Goal: Obtain resource: Obtain resource

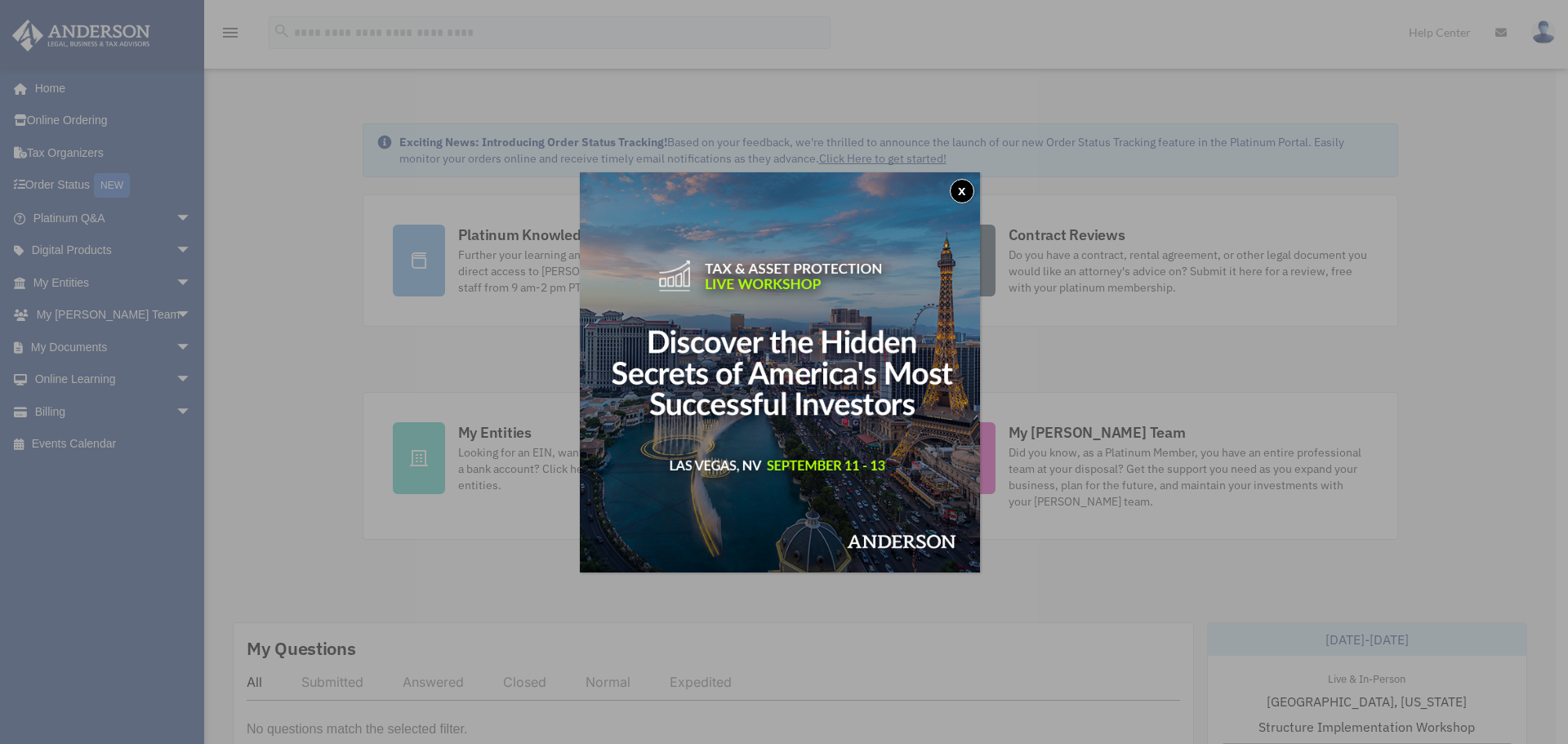
click at [965, 194] on button "x" at bounding box center [962, 191] width 25 height 25
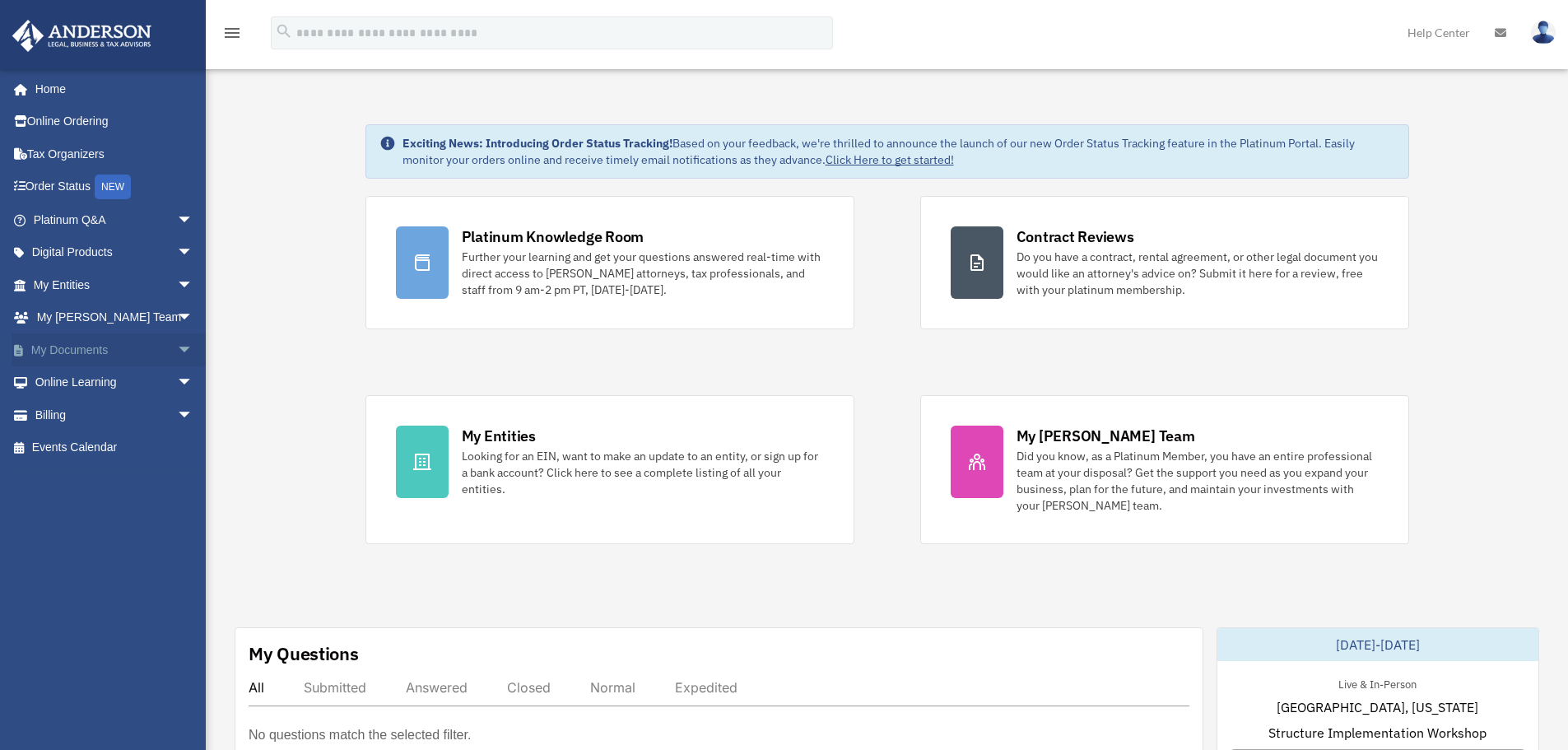
click at [92, 353] on link "My Documents arrow_drop_down" at bounding box center [114, 349] width 207 height 33
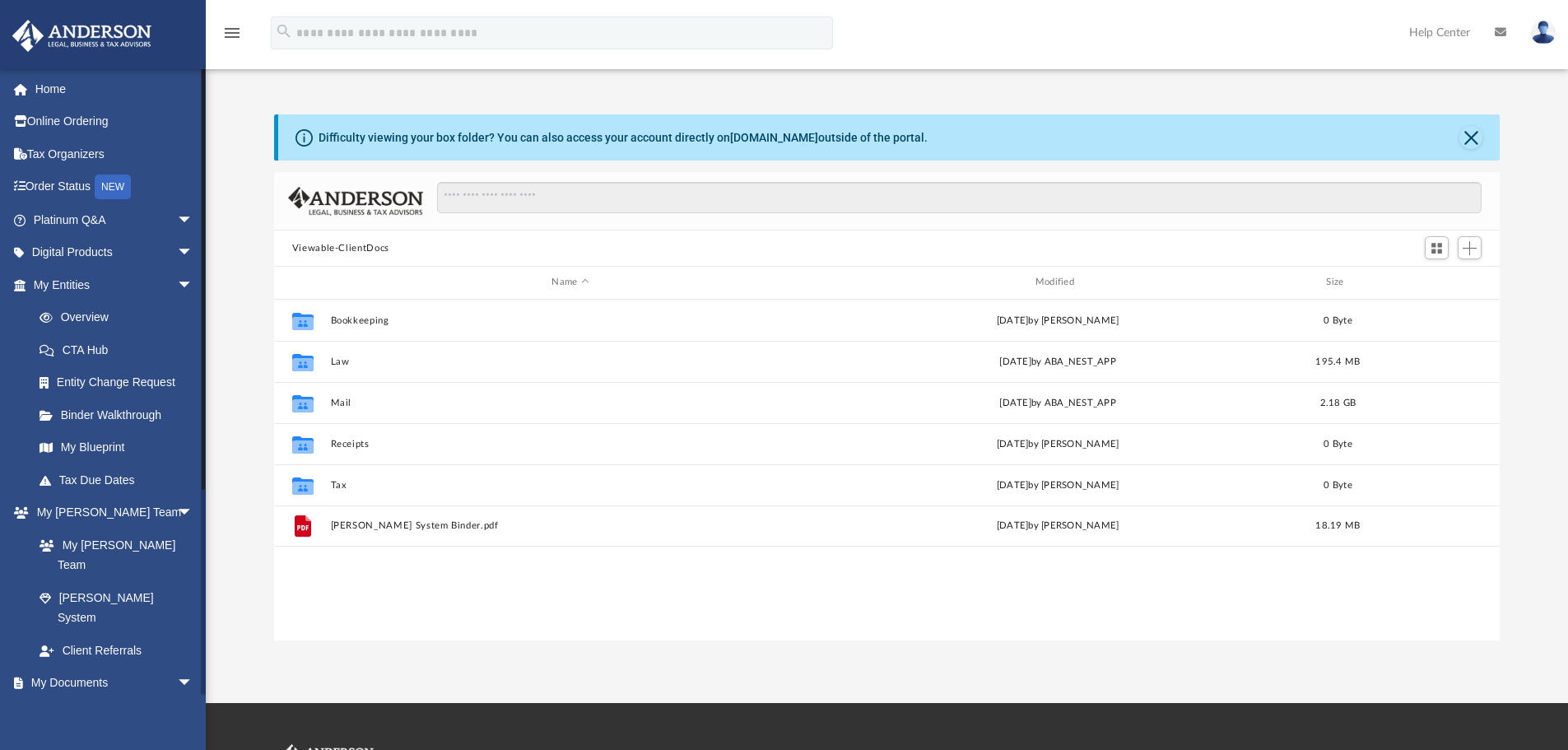
scroll to position [362, 1214]
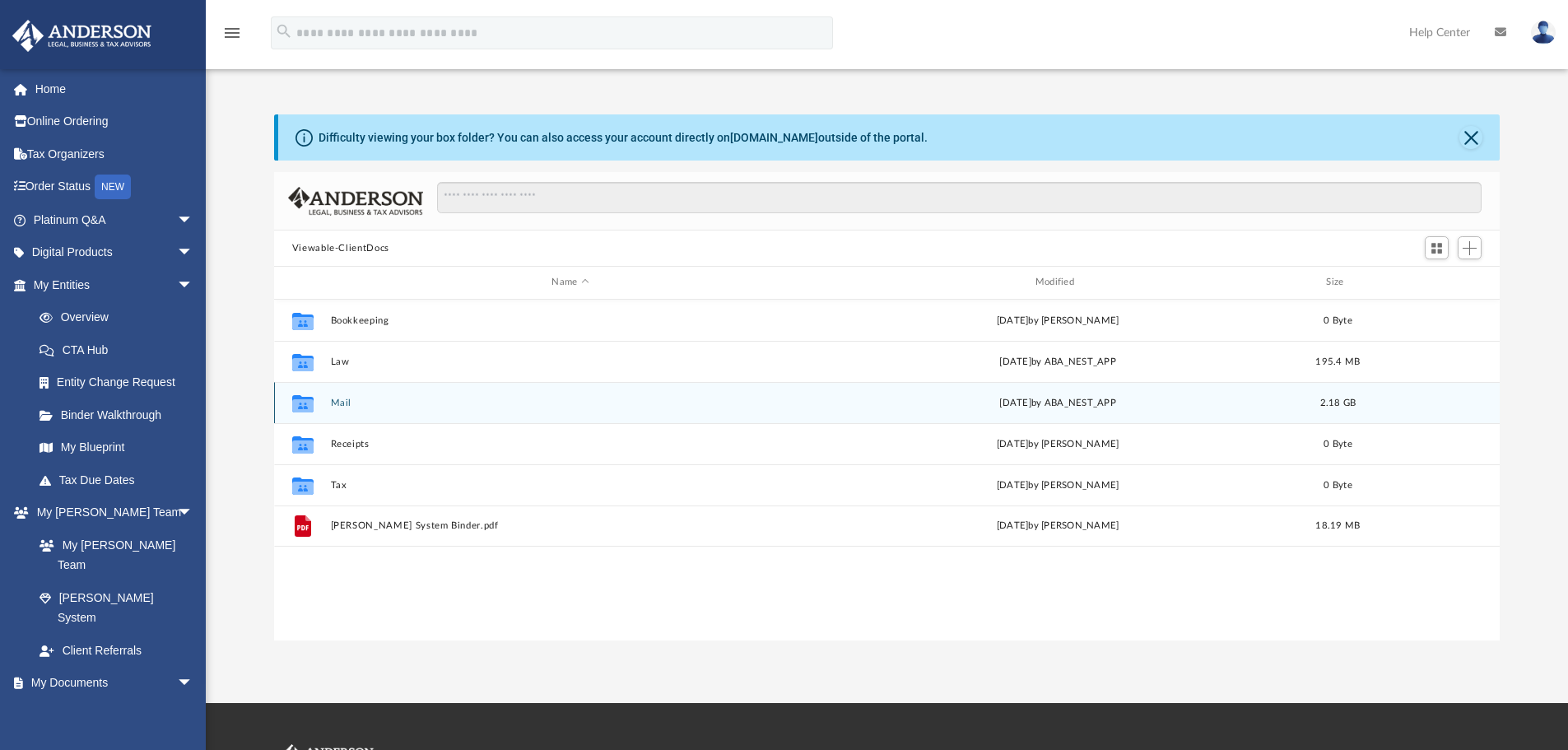
click at [376, 414] on div "Collaborated Folder Mail [DATE] by ABA_NEST_APP 2.18 GB" at bounding box center [887, 402] width 1226 height 41
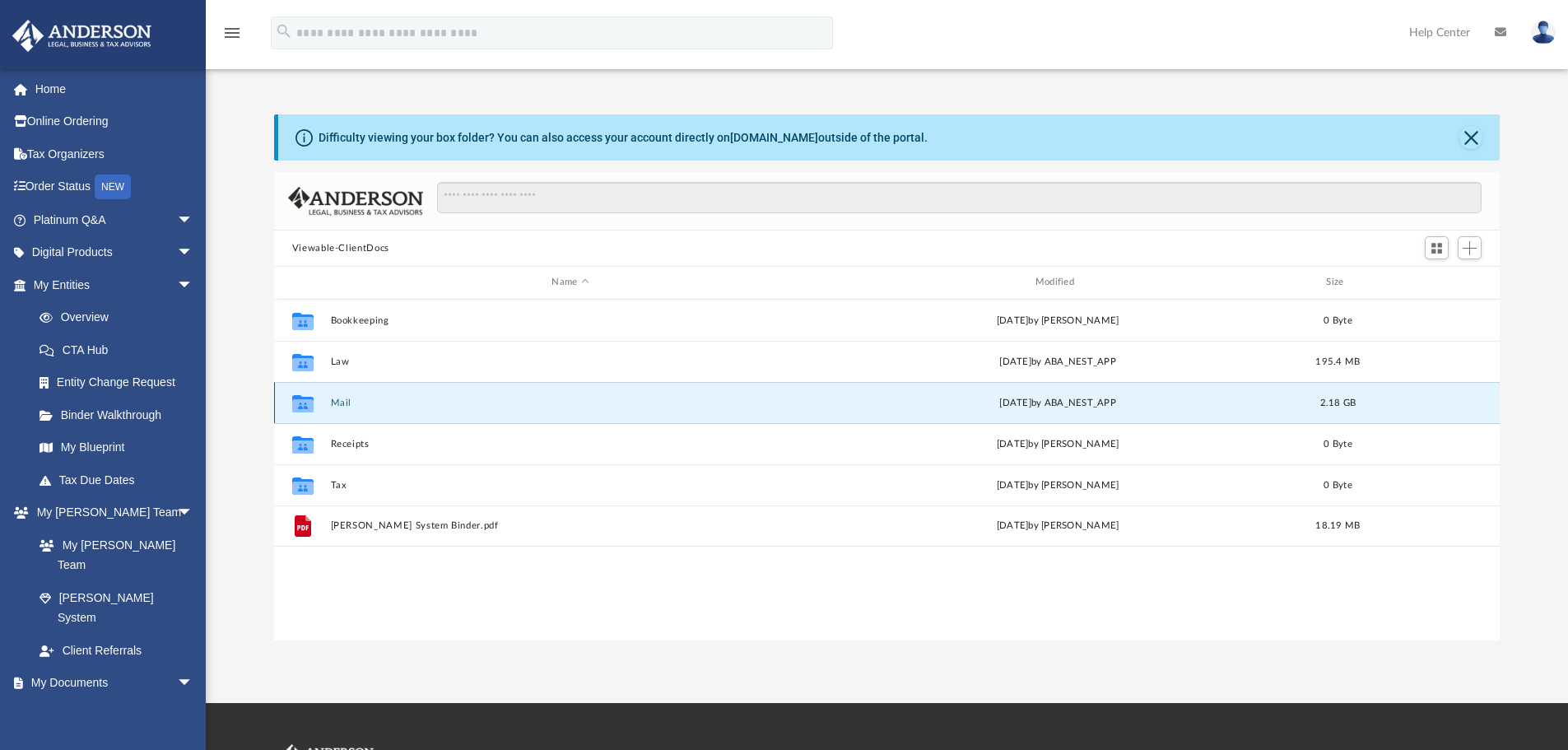
click at [381, 406] on button "Mail" at bounding box center [570, 402] width 480 height 10
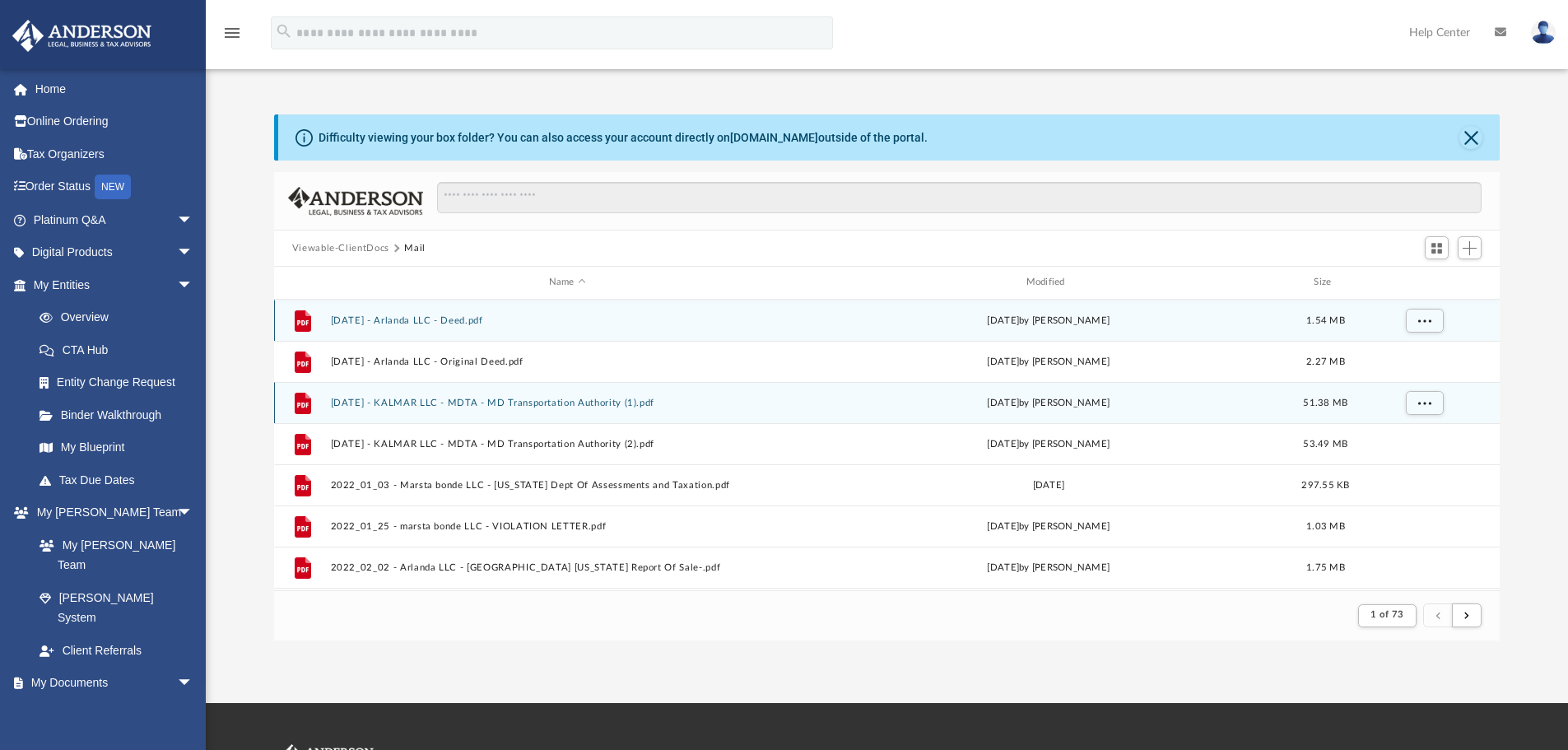
scroll to position [311, 1214]
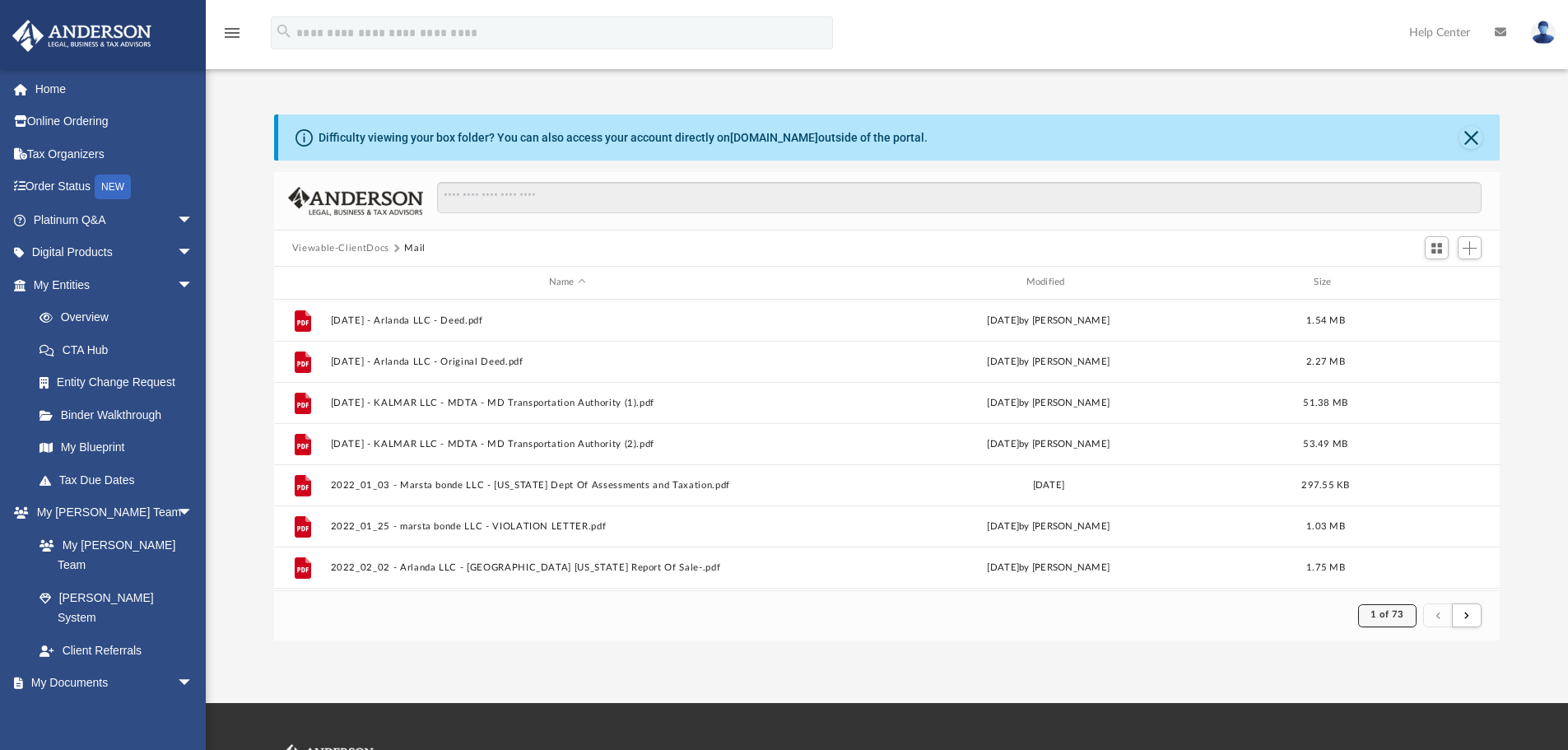
click at [1381, 616] on span "1 of 73" at bounding box center [1387, 614] width 33 height 9
click at [1395, 572] on li "73" at bounding box center [1401, 574] width 12 height 17
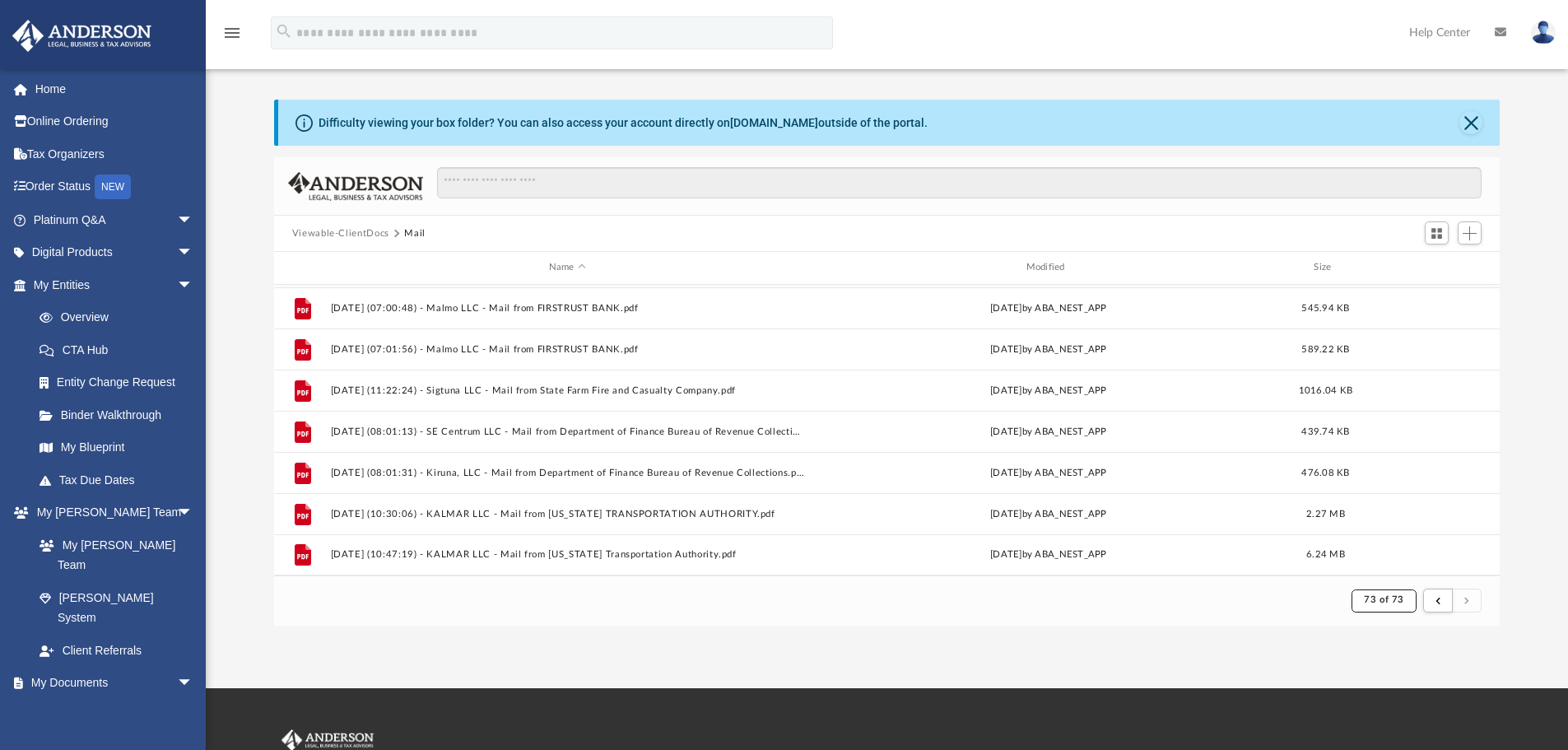
scroll to position [0, 0]
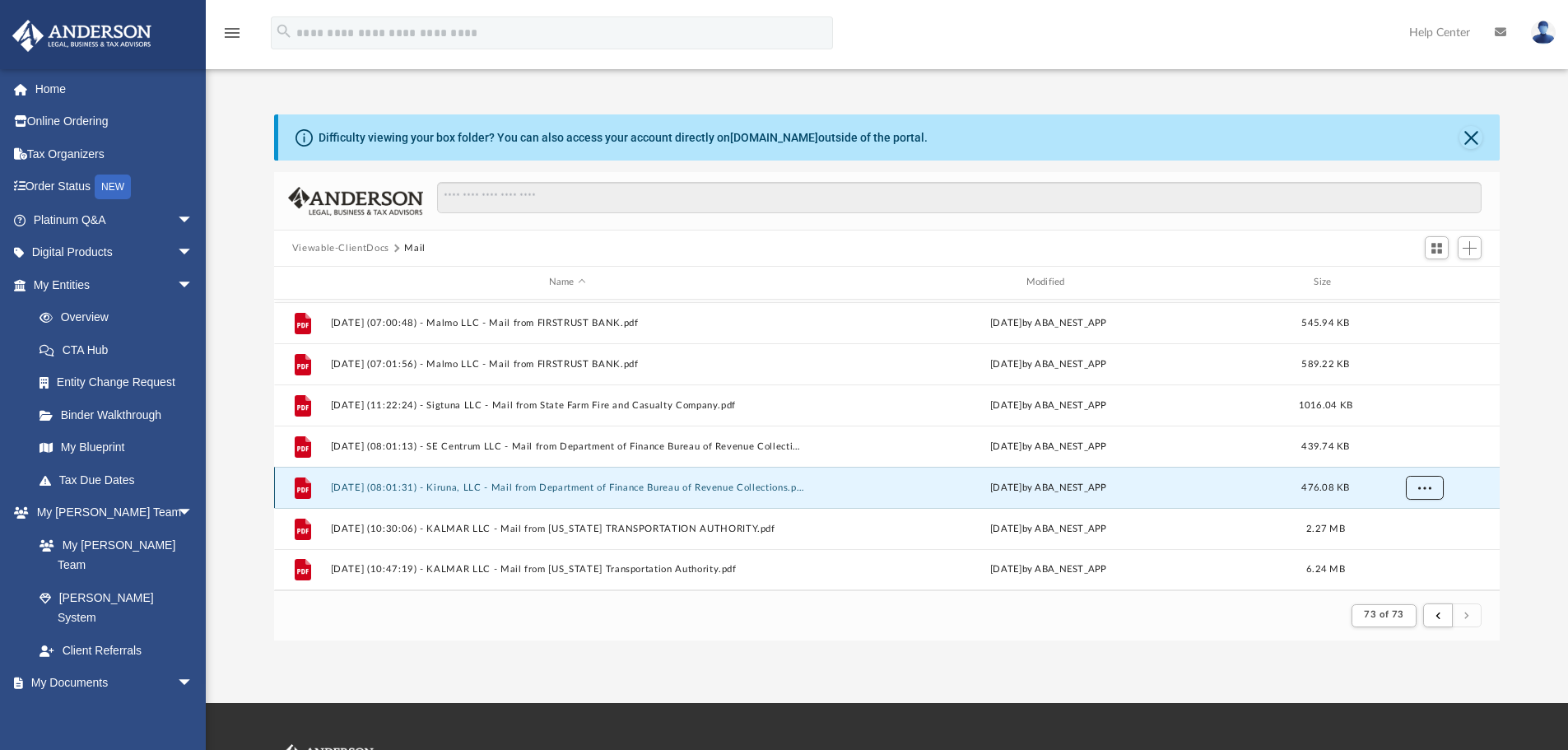
click at [1426, 490] on span "More options" at bounding box center [1423, 487] width 13 height 9
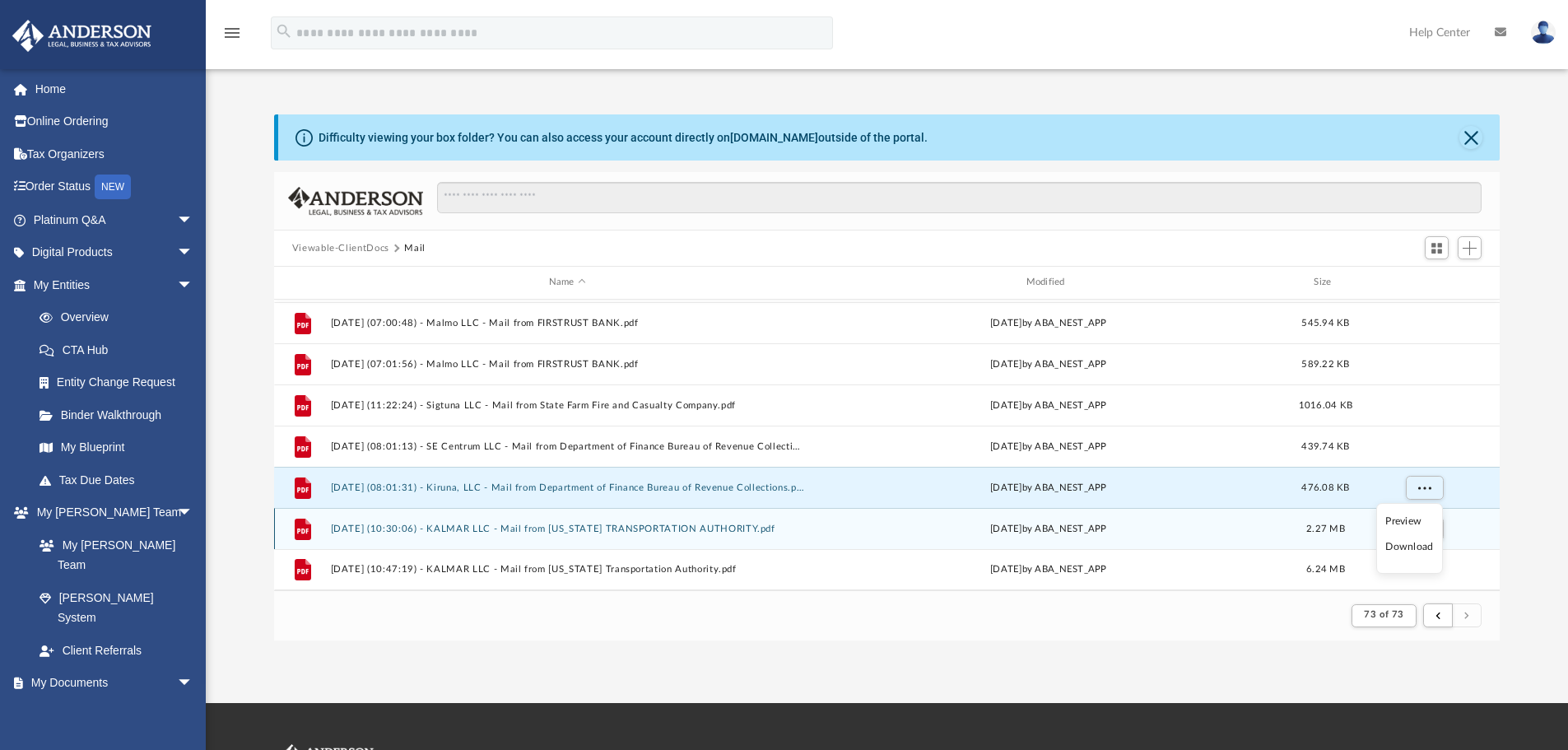
click at [1445, 530] on div "grid" at bounding box center [1423, 528] width 115 height 31
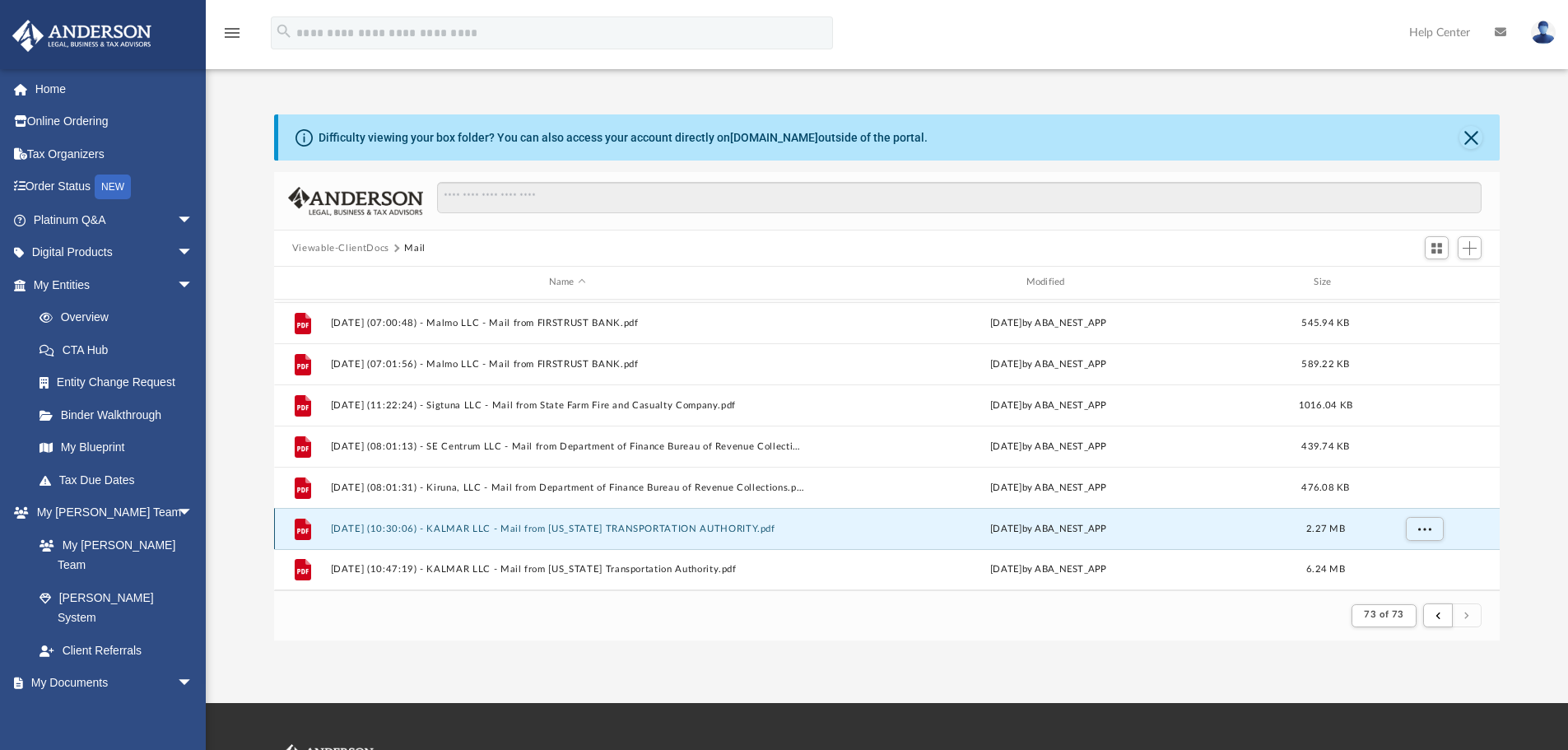
click at [450, 531] on button "[DATE] (10:30:06) - KALMAR LLC - Mail from [US_STATE] TRANSPORTATION AUTHORITY.…" at bounding box center [567, 529] width 474 height 10
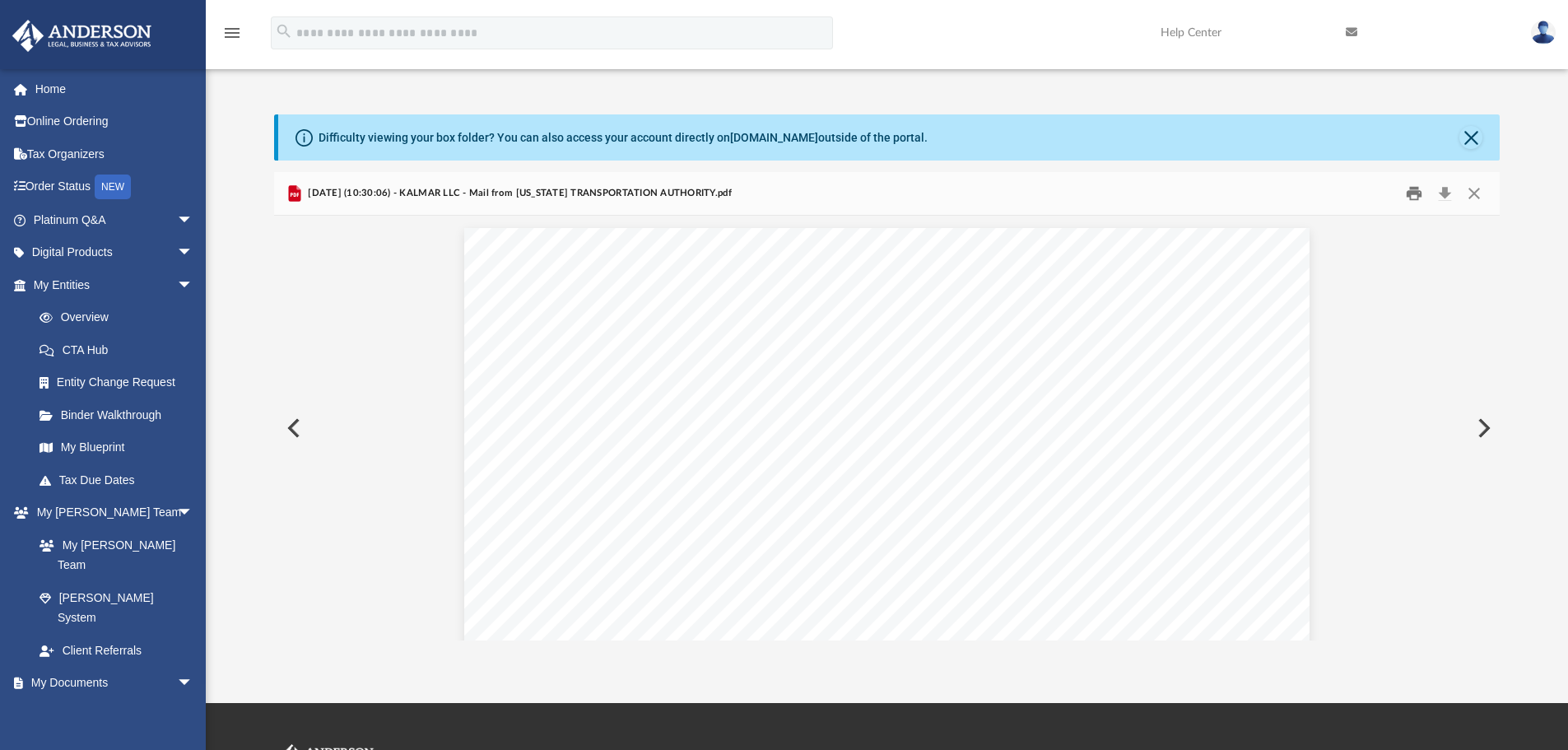
click at [1417, 195] on button "Print" at bounding box center [1414, 194] width 33 height 26
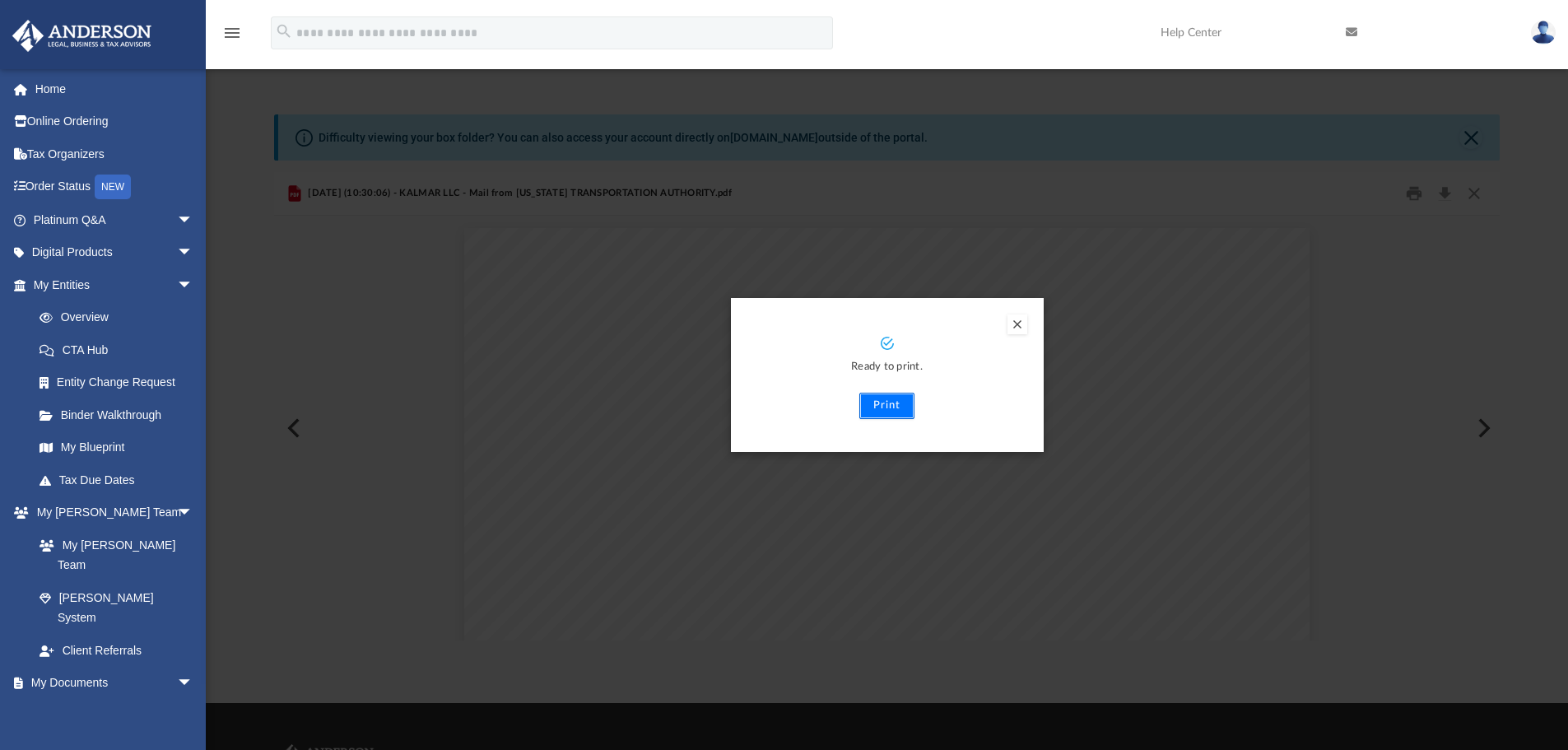
click at [889, 407] on button "Print" at bounding box center [887, 405] width 55 height 27
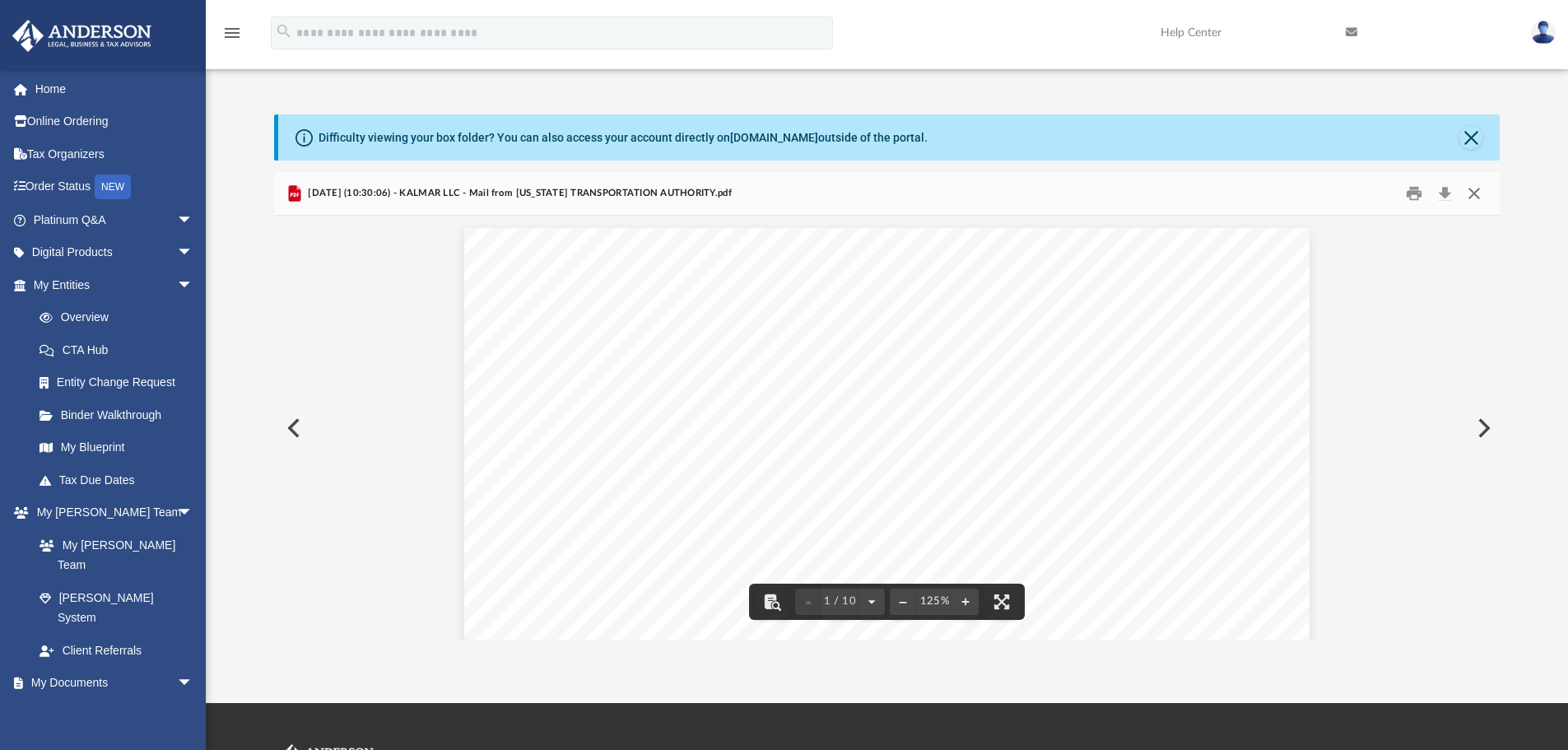
click at [1473, 194] on button "Close" at bounding box center [1474, 194] width 30 height 26
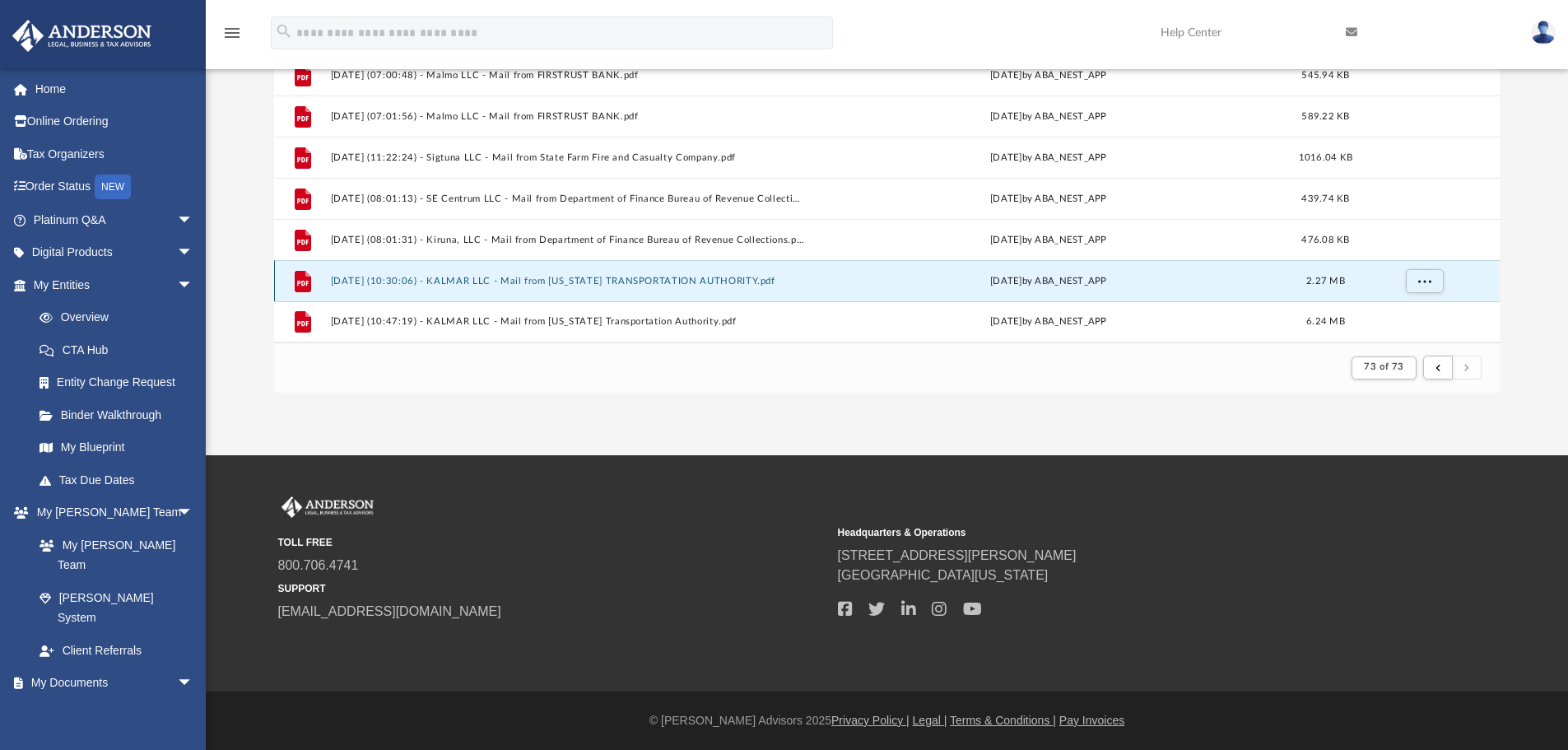
scroll to position [165, 0]
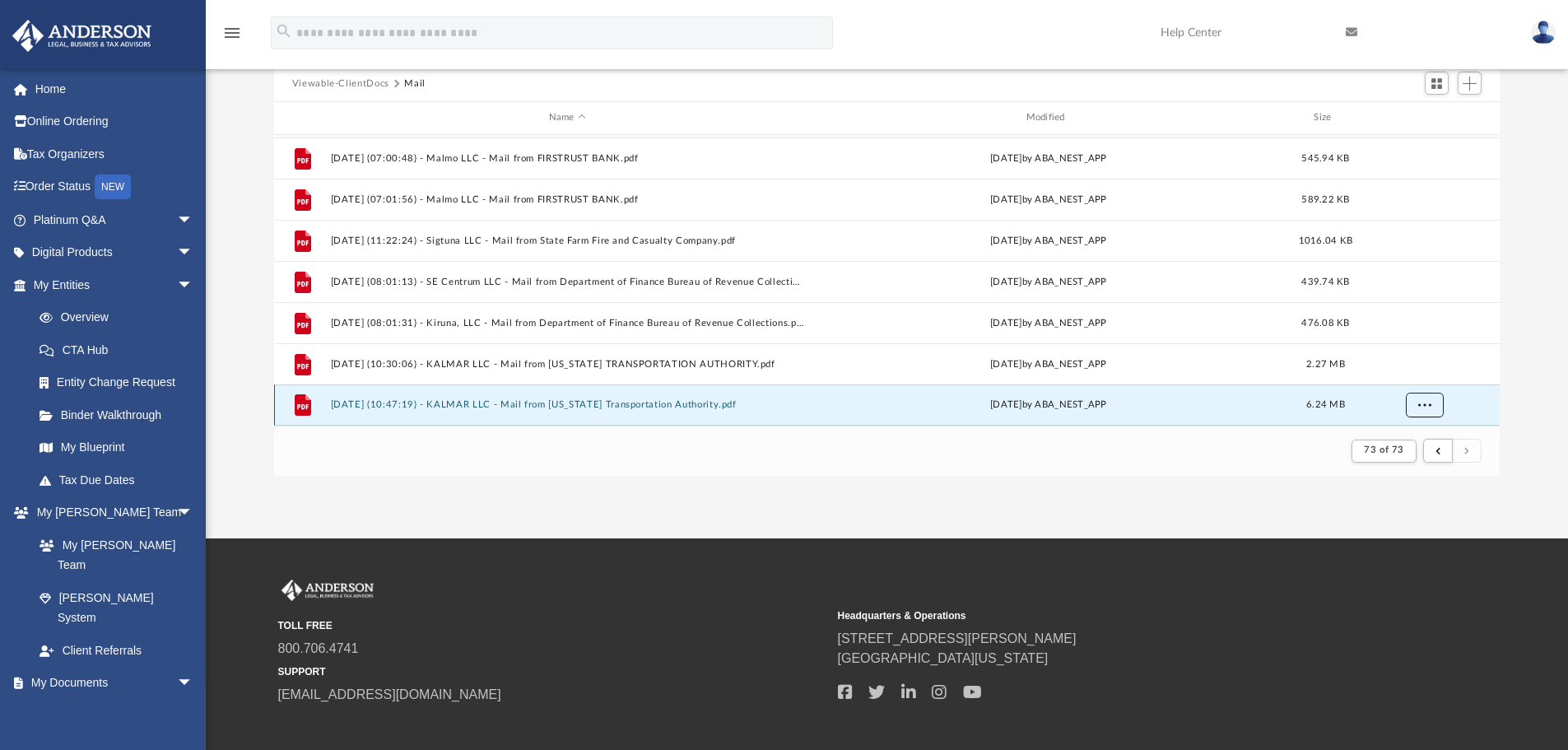
click at [1429, 409] on button "More options" at bounding box center [1424, 404] width 38 height 25
click at [494, 404] on button "[DATE] (10:47:19) - KALMAR LLC - Mail from [US_STATE] Transportation Authority.…" at bounding box center [567, 404] width 474 height 10
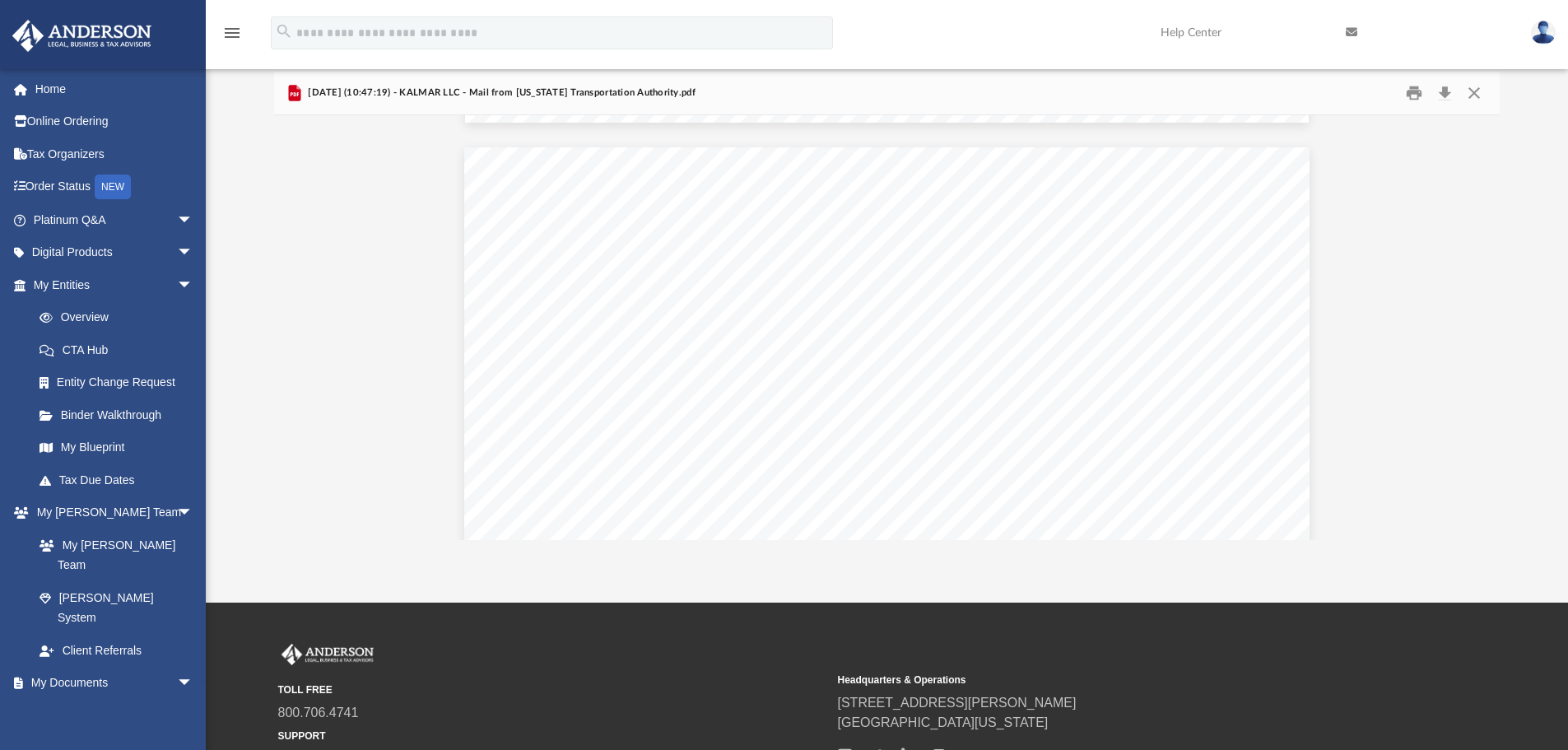
scroll to position [2271, 0]
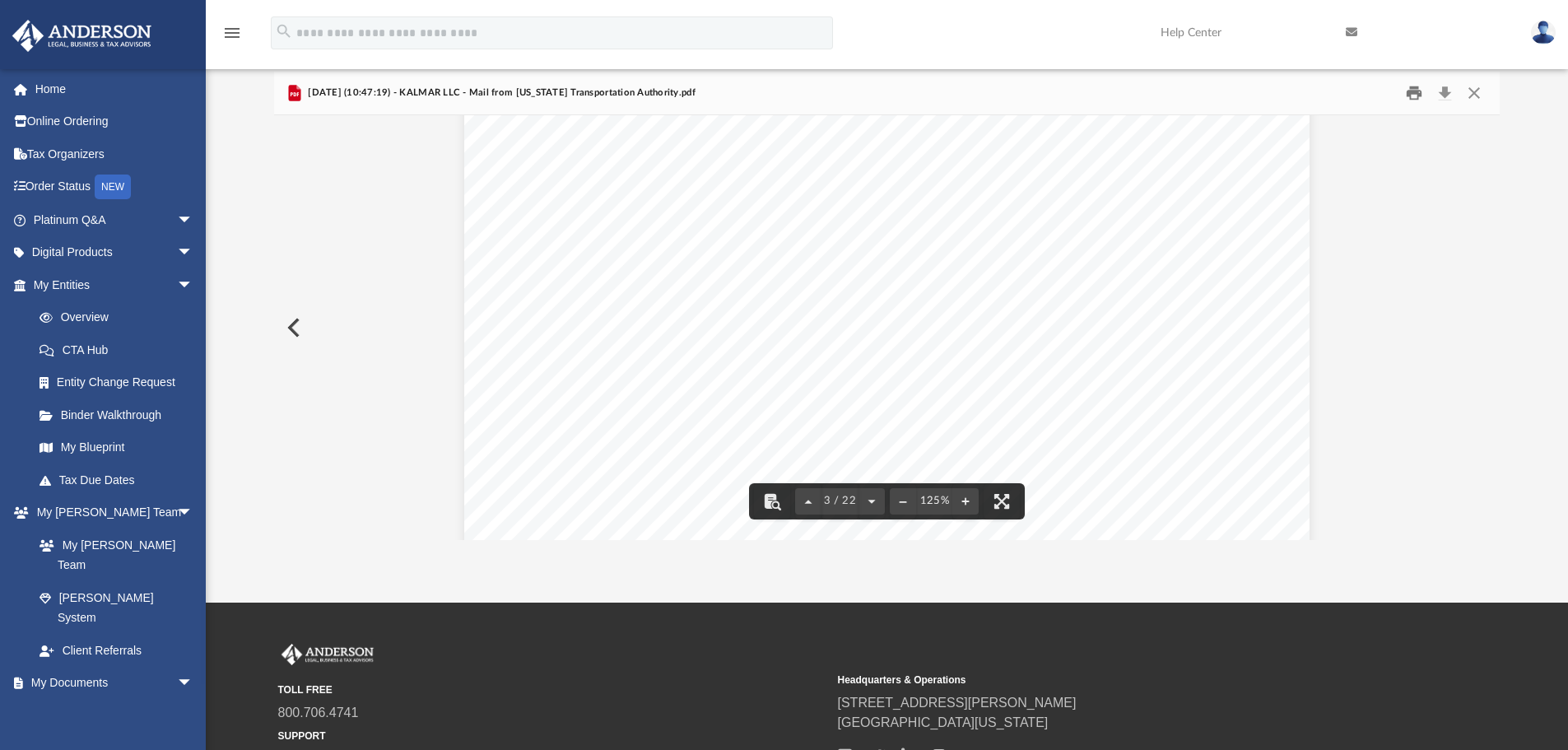
click at [1416, 98] on button "Print" at bounding box center [1414, 94] width 33 height 26
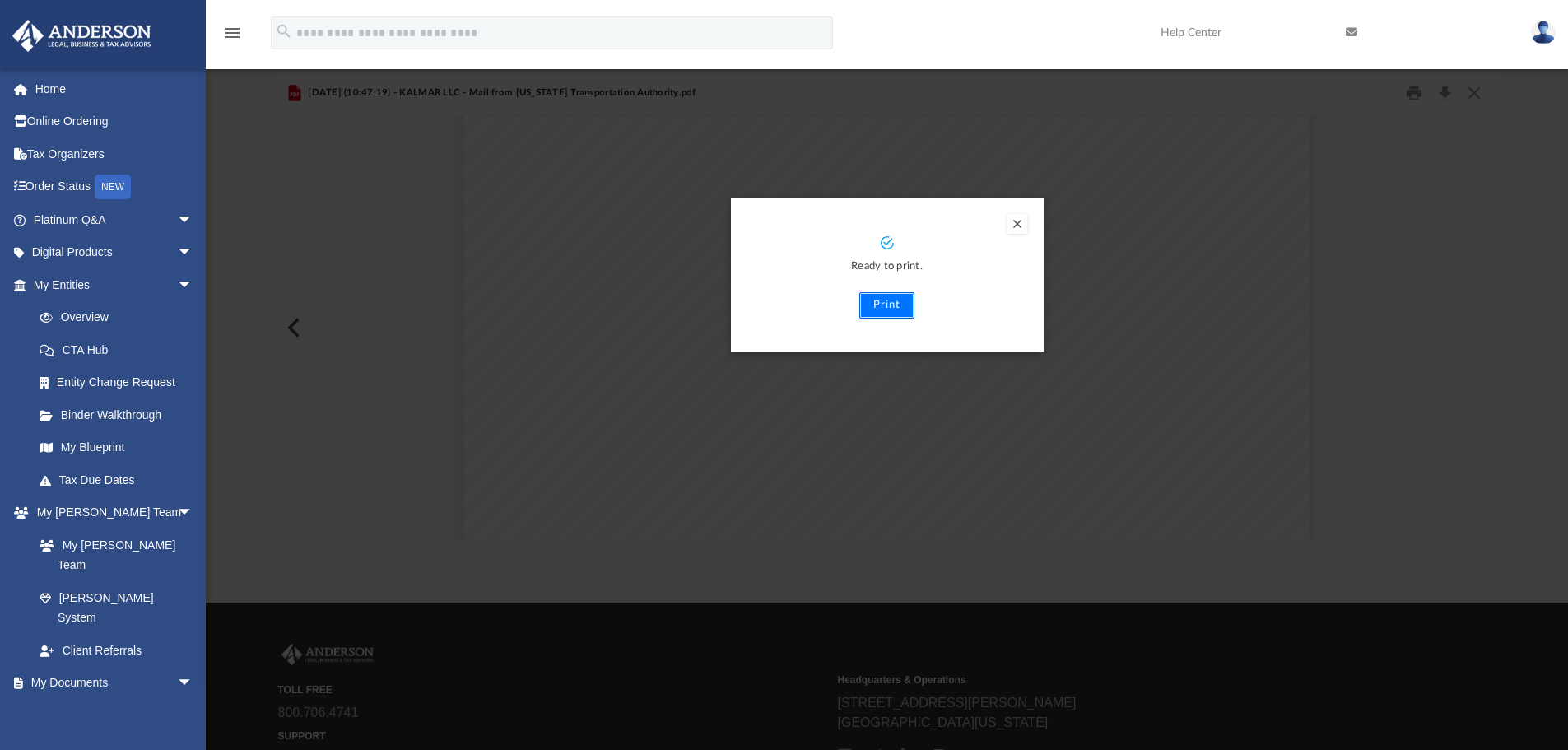
click at [874, 306] on button "Print" at bounding box center [887, 305] width 55 height 27
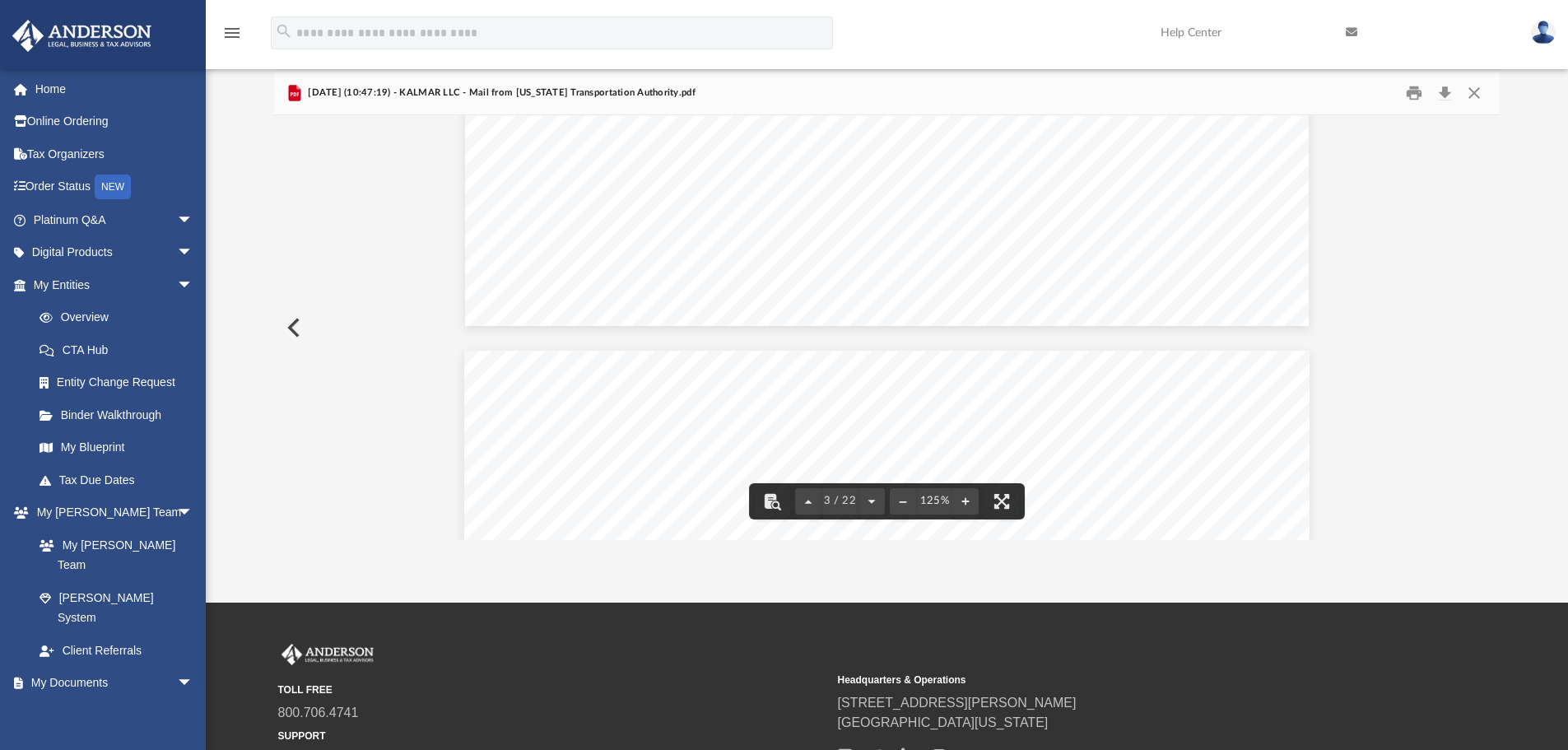
scroll to position [1942, 0]
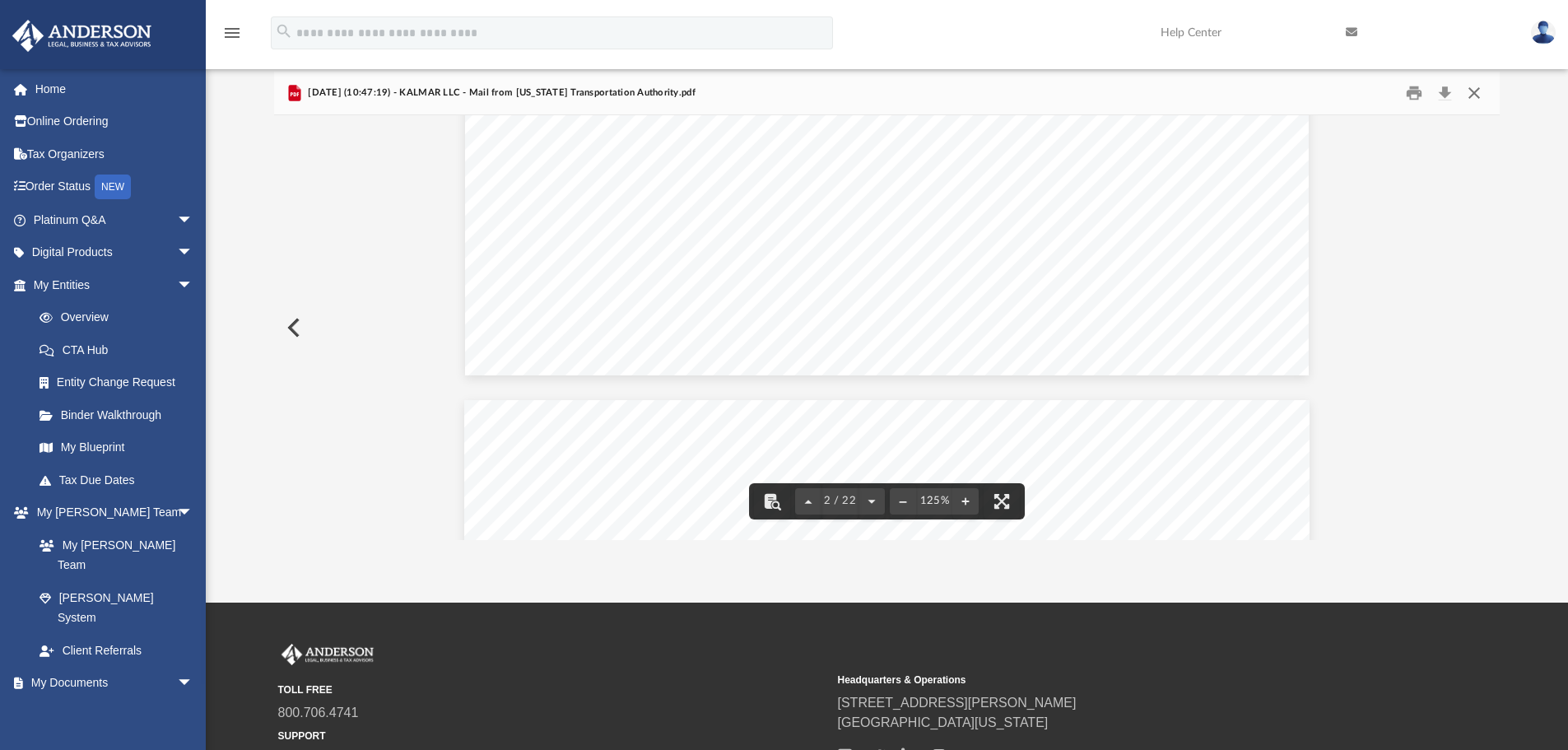
click at [1474, 92] on button "Close" at bounding box center [1474, 94] width 30 height 26
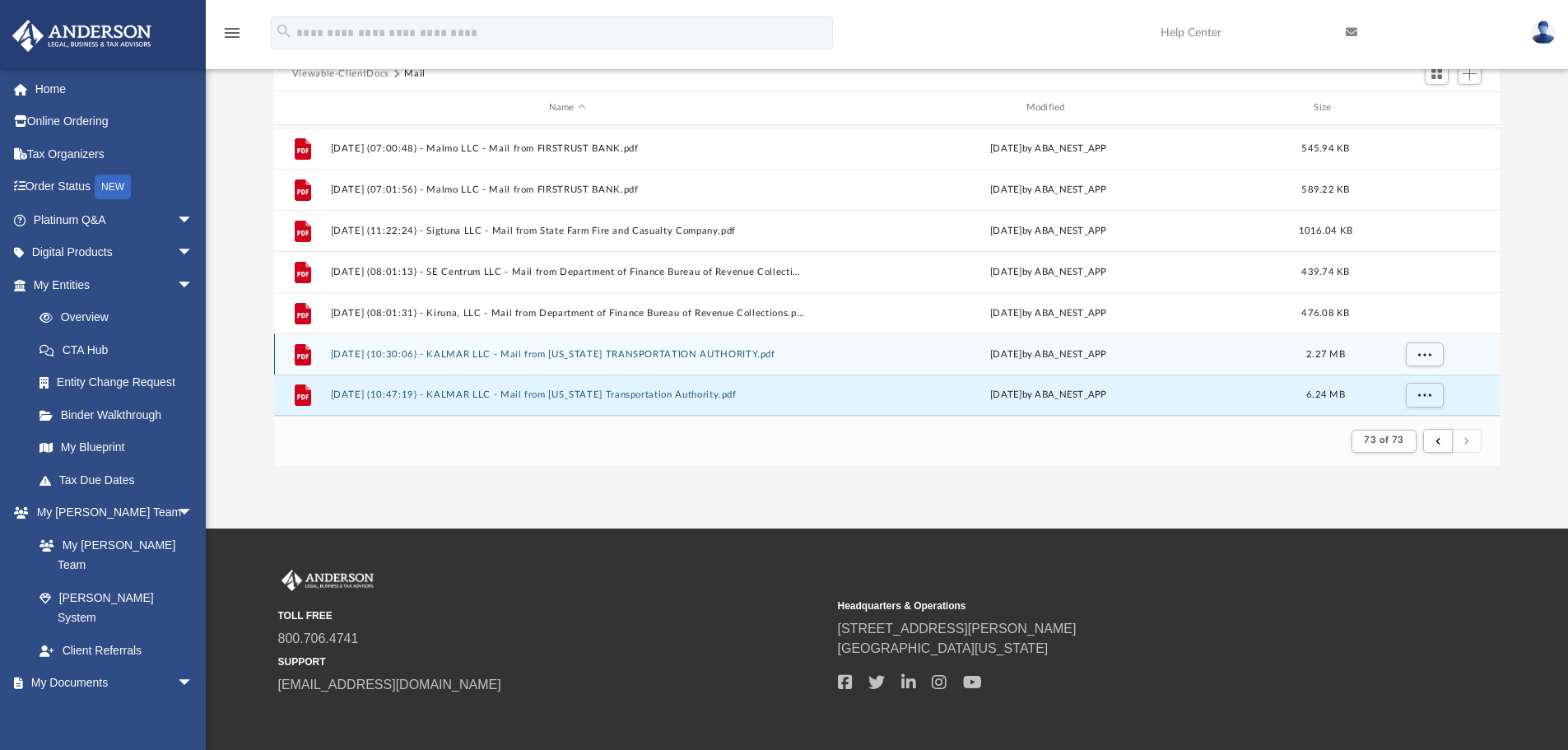
scroll to position [248, 0]
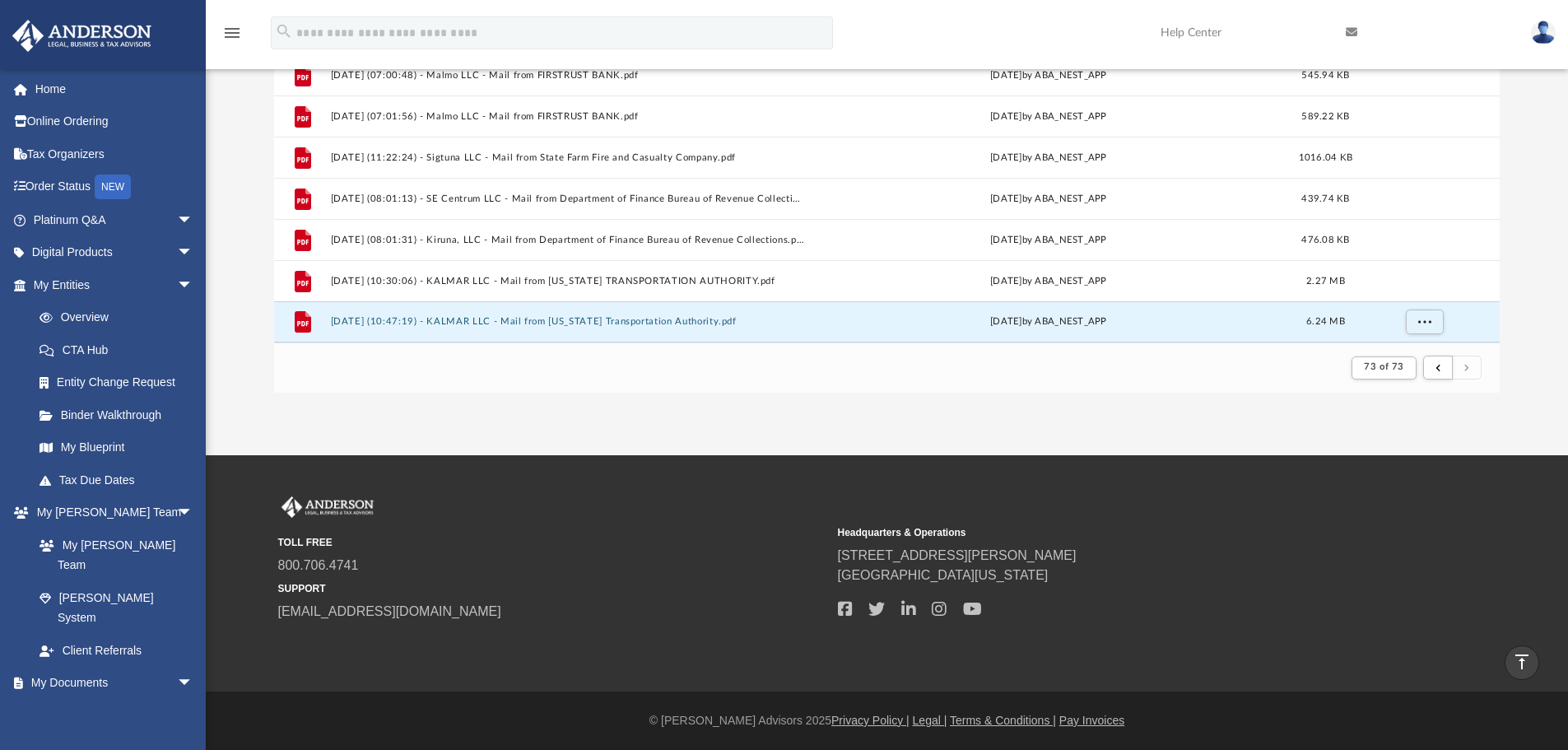
click at [693, 380] on footer "73 of 73" at bounding box center [887, 367] width 1226 height 50
